Goal: Information Seeking & Learning: Learn about a topic

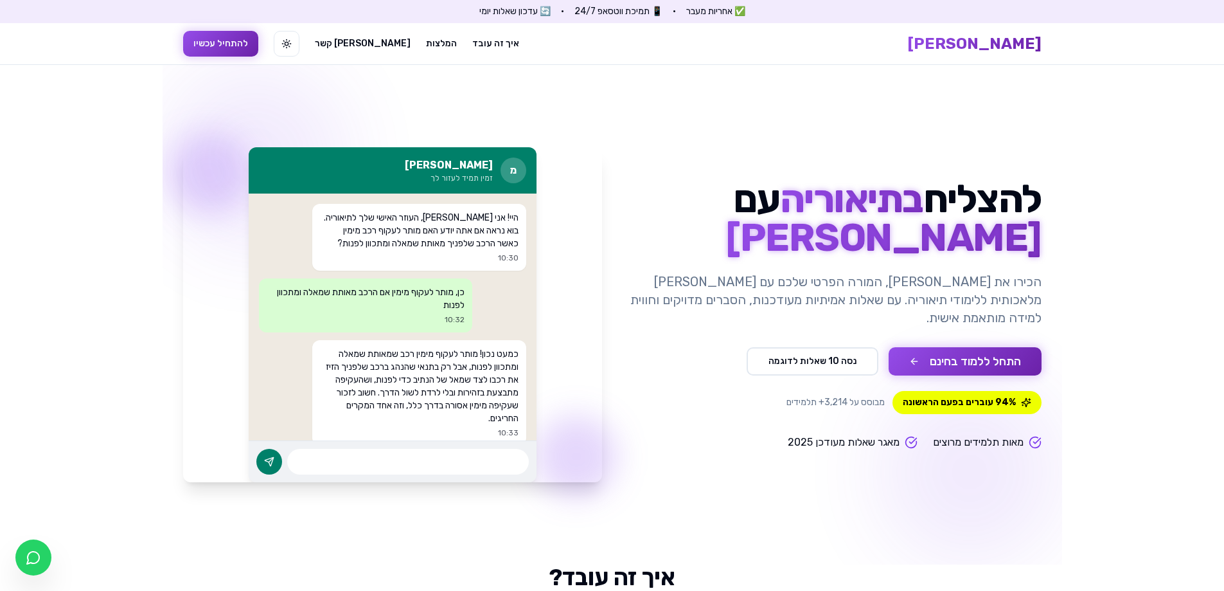
drag, startPoint x: 0, startPoint y: 0, endPoint x: 1209, endPoint y: 146, distance: 1218.1
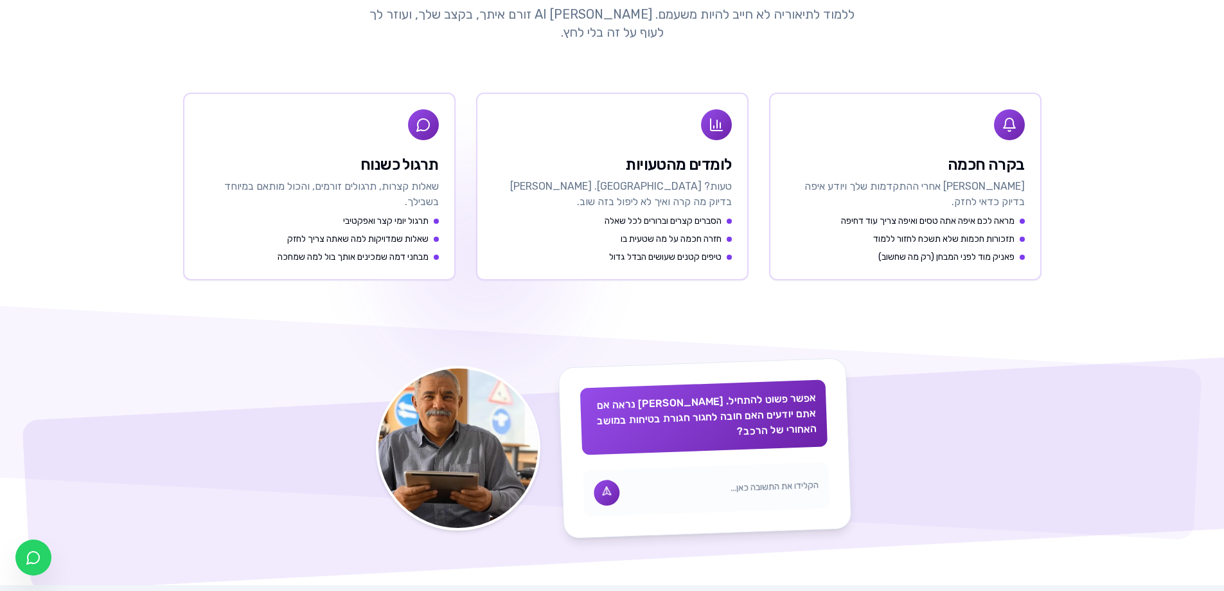
scroll to position [598, 0]
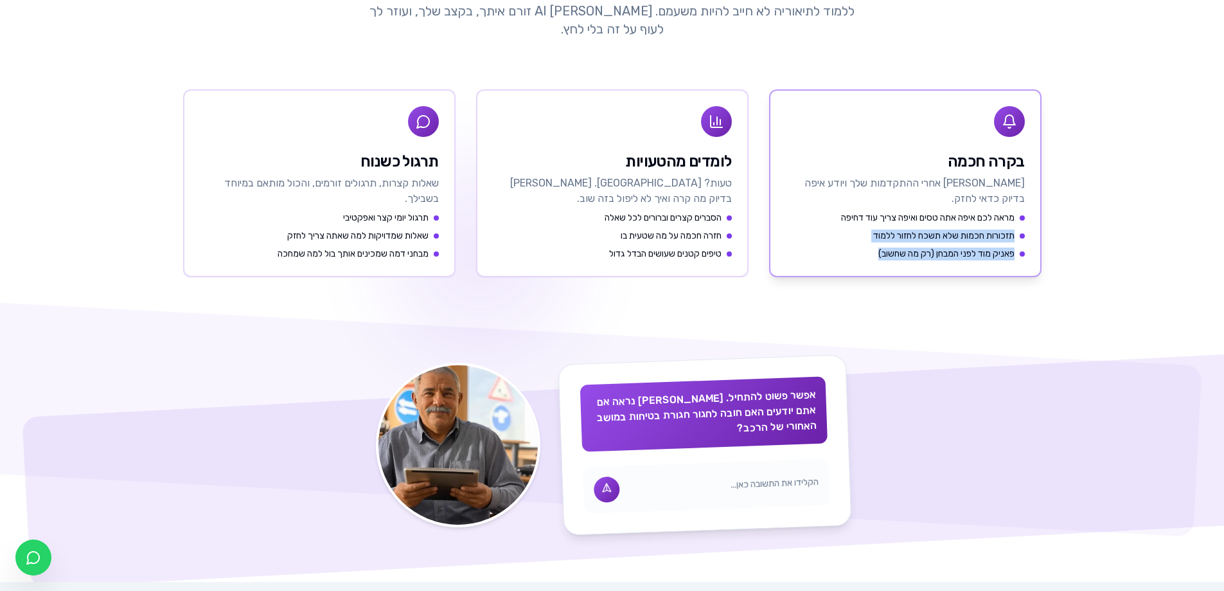
drag, startPoint x: 1014, startPoint y: 238, endPoint x: 847, endPoint y: 262, distance: 168.8
click at [848, 262] on div "מראה לכם איפה אתה טסים ואיפה צריך עוד דחיפה תזכורות חכמות שלא תשכח לחזור ללמוד …" at bounding box center [905, 243] width 270 height 64
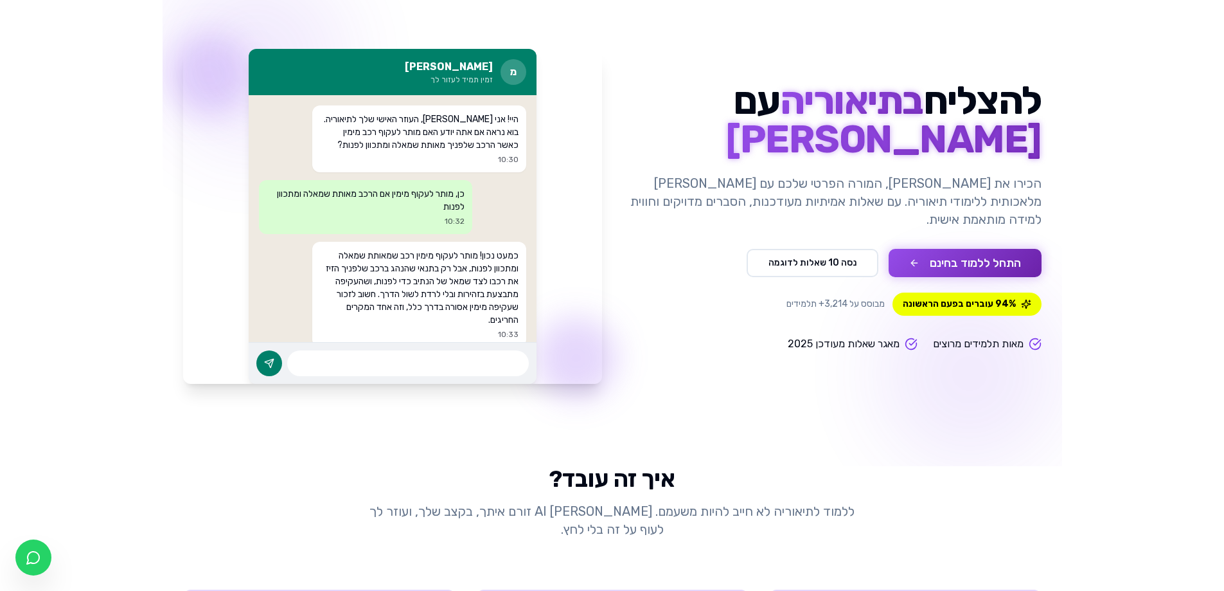
scroll to position [89, 0]
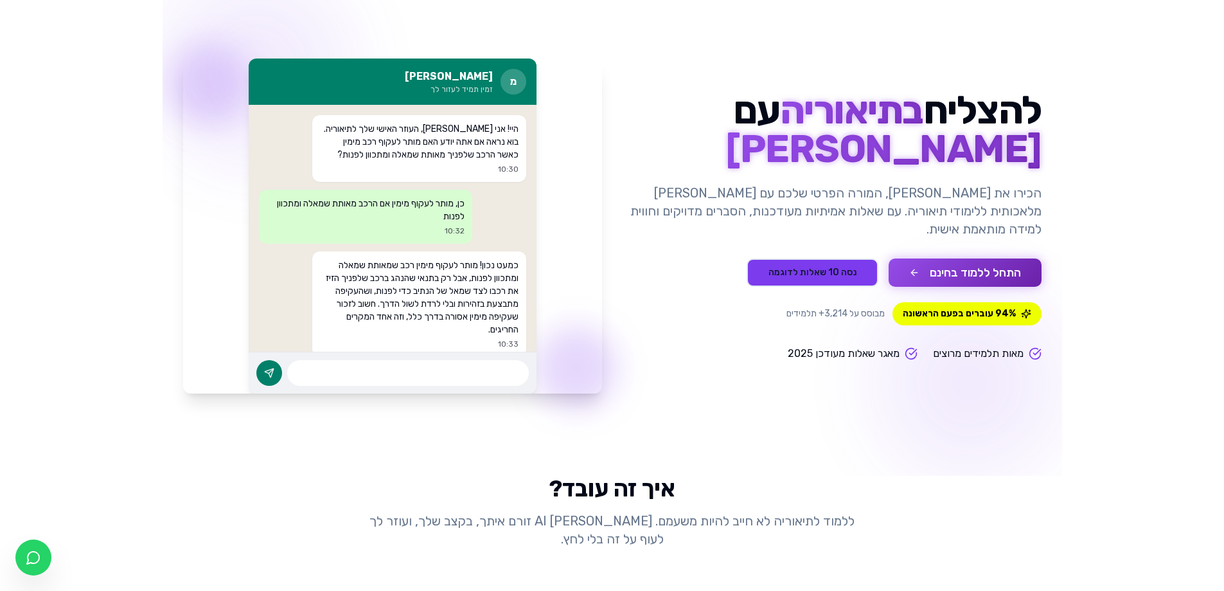
click at [828, 263] on button "נסה 10 שאלות לדוגמה" at bounding box center [813, 272] width 132 height 28
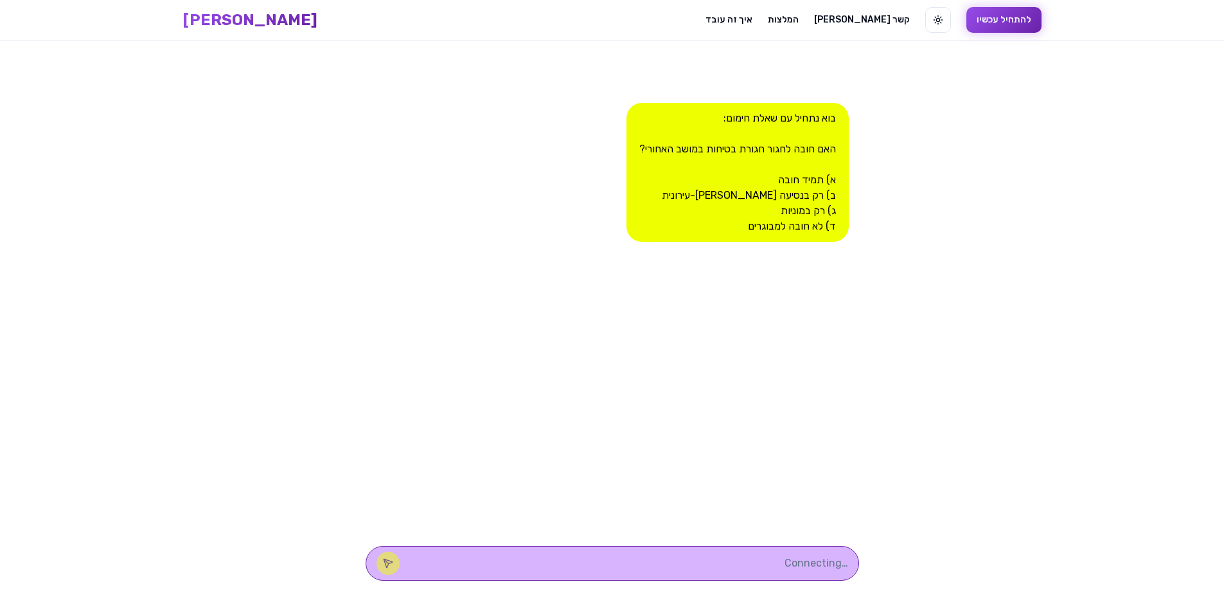
scroll to position [1, 0]
click at [774, 562] on textarea at bounding box center [631, 562] width 436 height 15
type textarea "א"
click at [400, 569] on button at bounding box center [388, 562] width 23 height 23
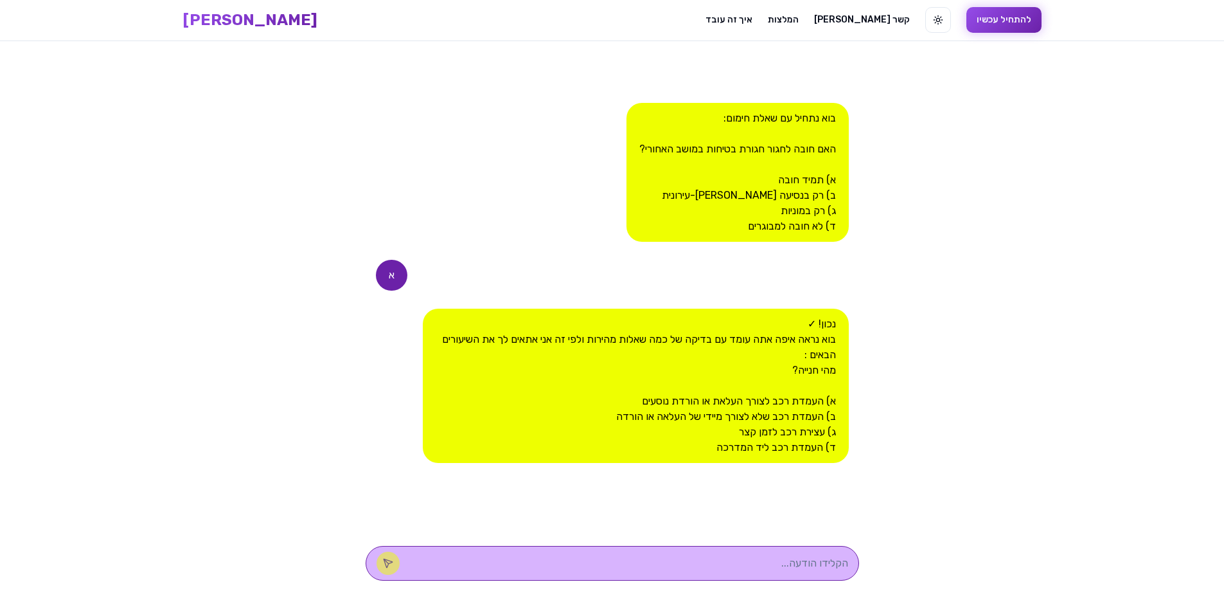
click at [791, 565] on textarea at bounding box center [631, 562] width 436 height 15
type textarea "ב"
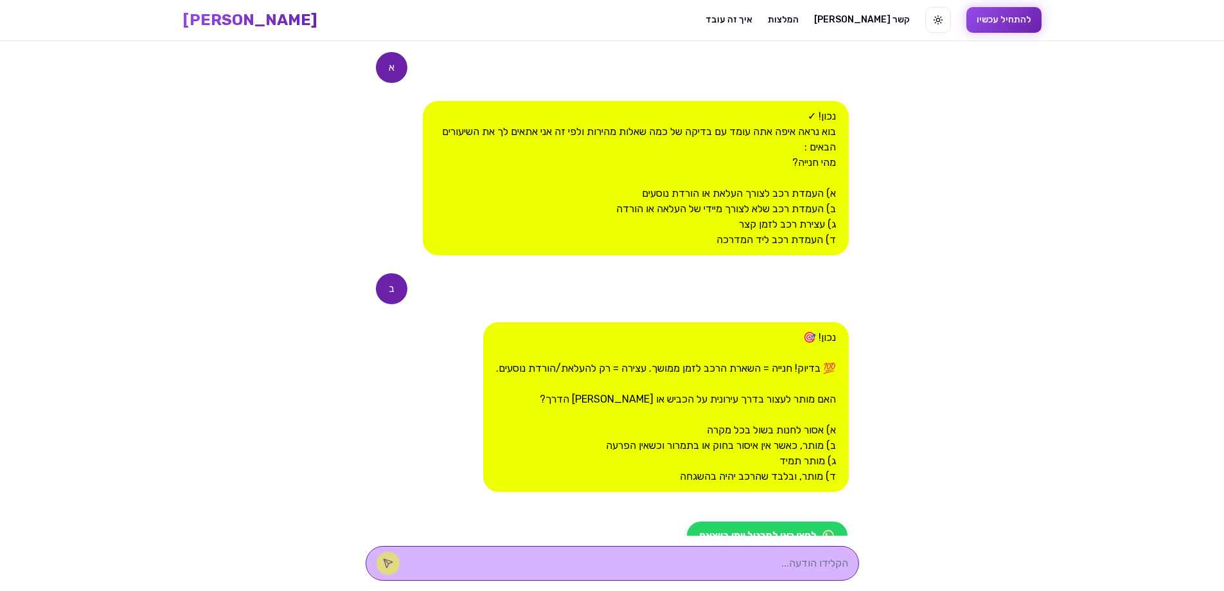
scroll to position [274, 0]
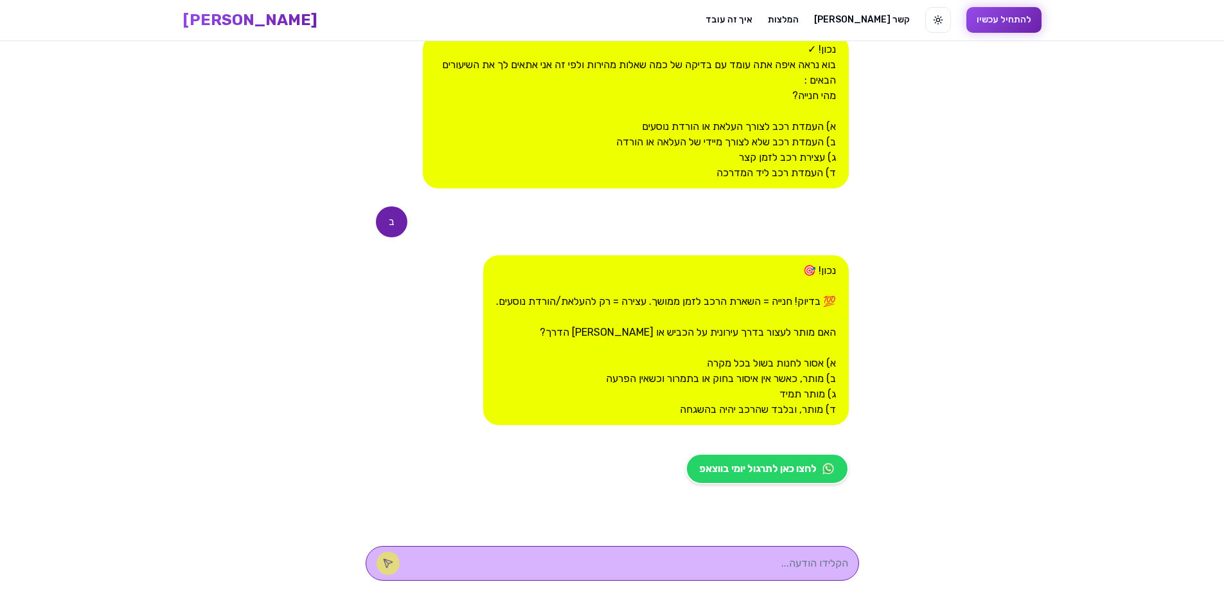
click at [806, 567] on textarea at bounding box center [631, 562] width 436 height 15
type textarea "ב"
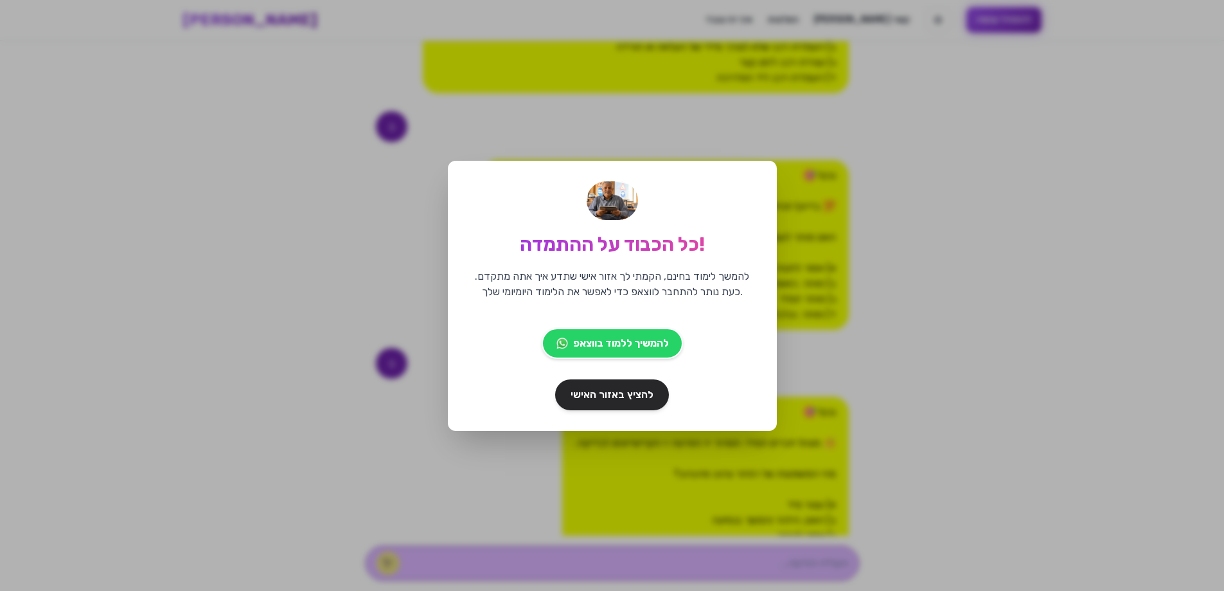
scroll to position [511, 0]
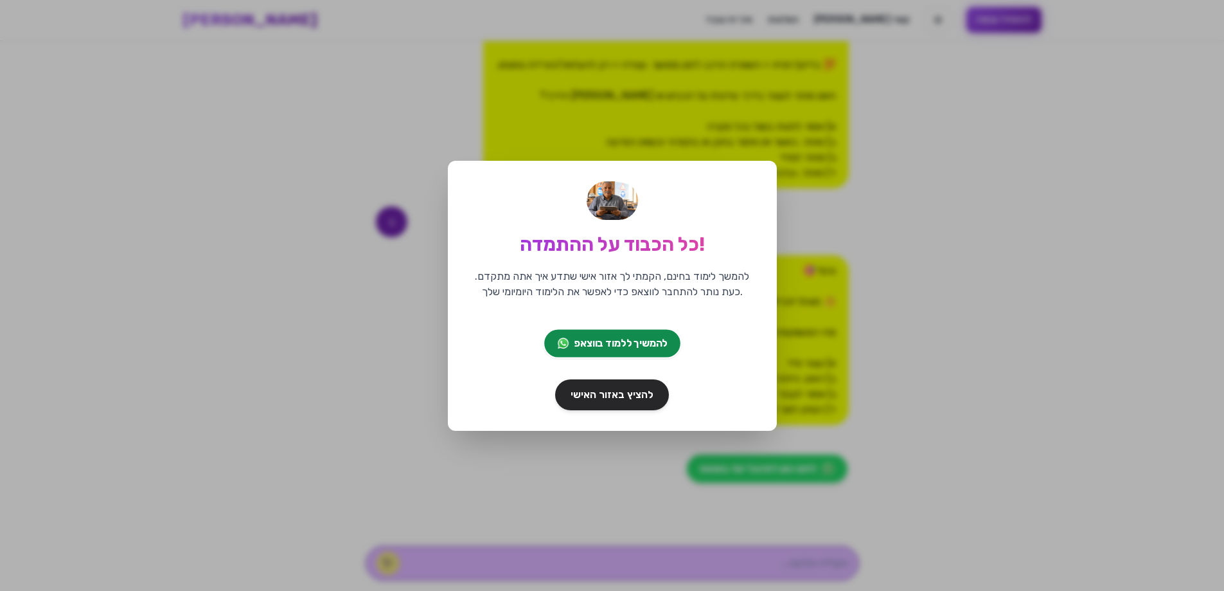
click at [625, 341] on span "להמשיך ללמוד בווצאפ" at bounding box center [620, 342] width 93 height 15
click at [642, 402] on span "להציץ באזור האישי" at bounding box center [612, 394] width 87 height 16
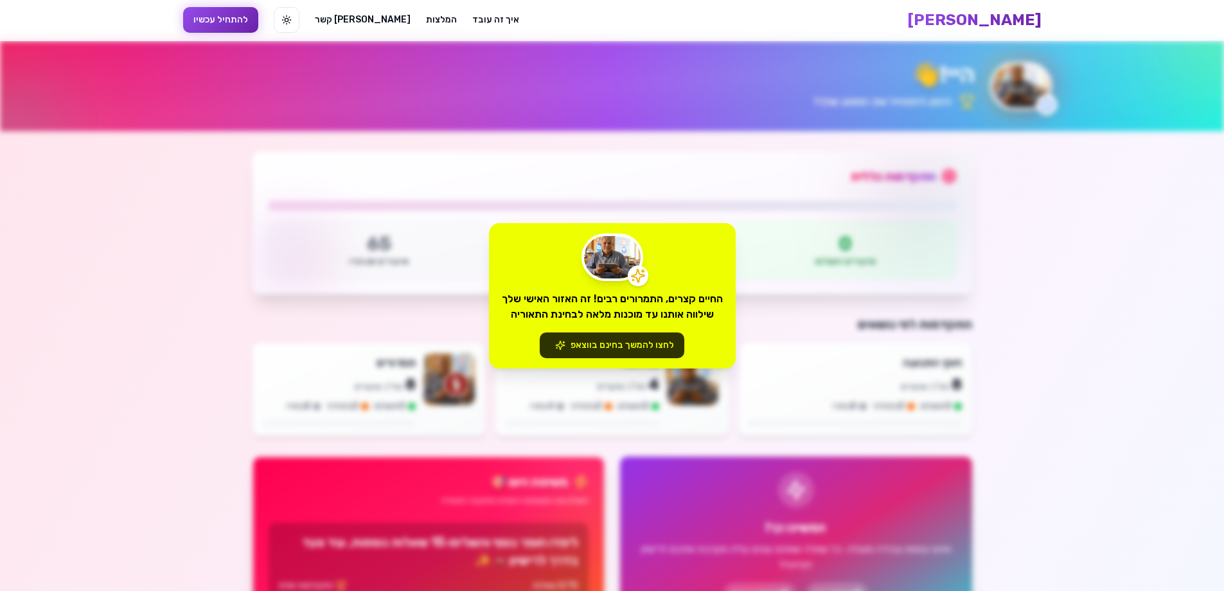
click at [646, 350] on button "לחצו להמשך בחינם בווצאפ" at bounding box center [612, 345] width 145 height 26
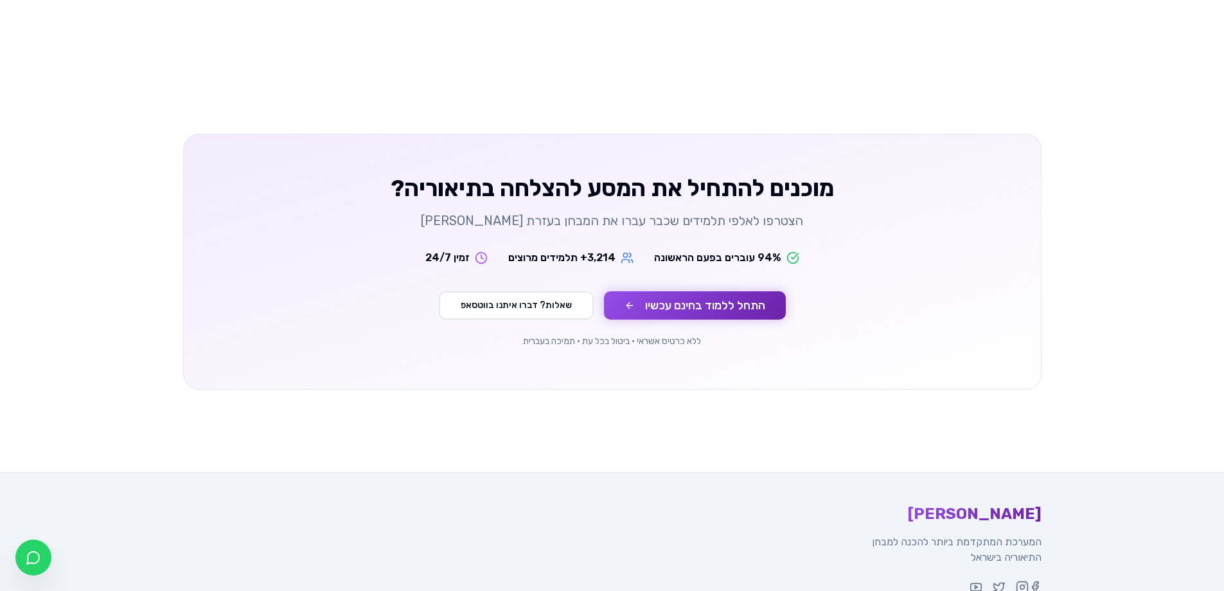
scroll to position [2204, 0]
